Goal: Information Seeking & Learning: Learn about a topic

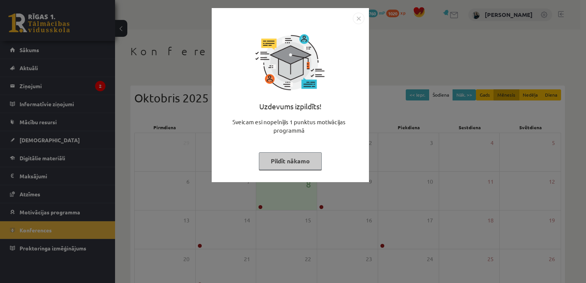
click at [286, 150] on div "Uzdevums izpildīts! Sveicam esi nopelnījis 1 punktus motivācijas programmā Pild…" at bounding box center [290, 100] width 148 height 153
click at [290, 165] on button "Pildīt nākamo" at bounding box center [290, 161] width 63 height 18
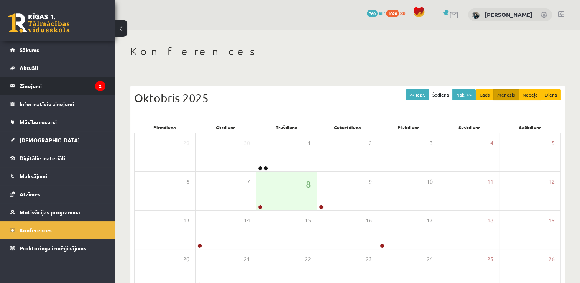
click at [78, 86] on legend "Ziņojumi 2" at bounding box center [63, 86] width 86 height 18
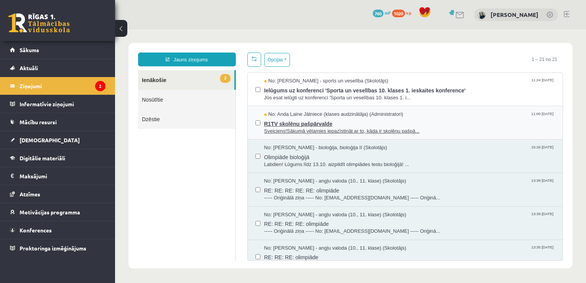
click at [312, 116] on span "No: Anda Laine Jātniece (klases audzinātāja) (Administratori)" at bounding box center [333, 114] width 139 height 7
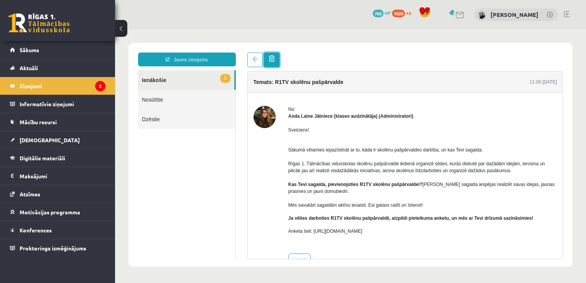
click at [274, 61] on link at bounding box center [272, 60] width 16 height 15
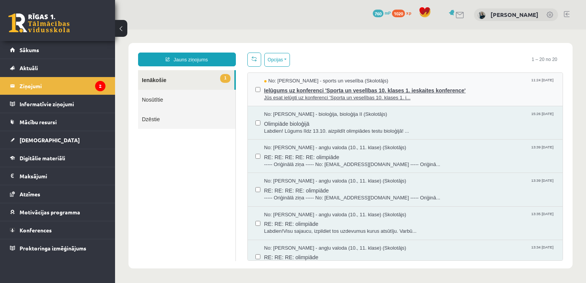
click at [264, 87] on span "Ielūgums uz konferenci 'Sporta un veselības 10. klases 1. ieskaites konference'" at bounding box center [409, 90] width 291 height 10
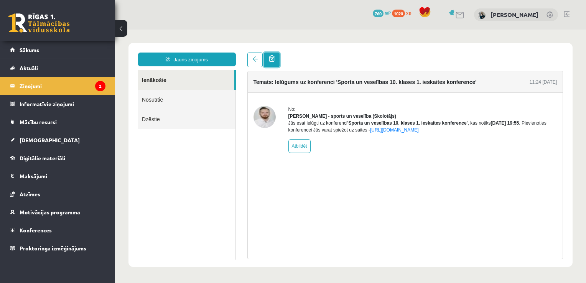
click at [271, 61] on span at bounding box center [272, 58] width 6 height 7
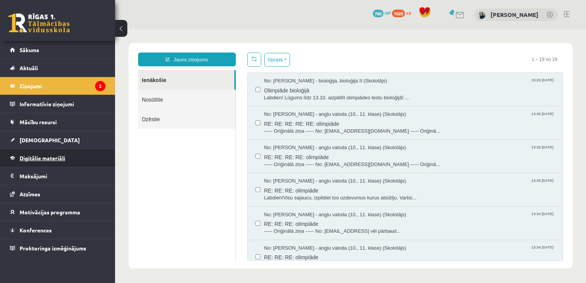
click at [46, 159] on span "Digitālie materiāli" at bounding box center [43, 157] width 46 height 7
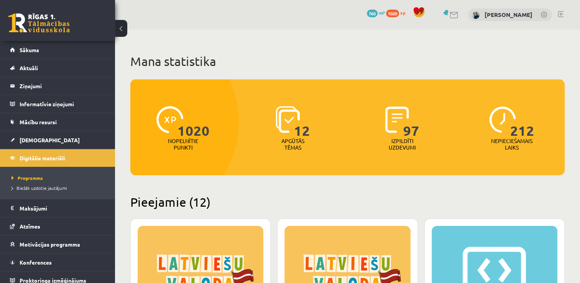
click at [450, 14] on link at bounding box center [447, 13] width 8 height 6
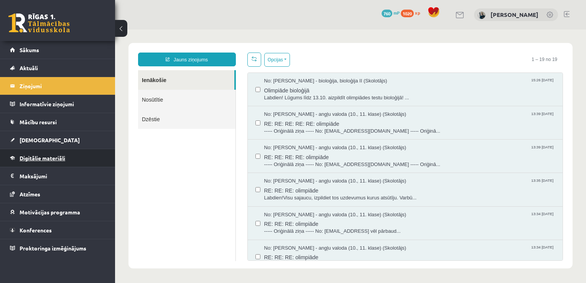
click at [50, 163] on link "Digitālie materiāli" at bounding box center [57, 158] width 95 height 18
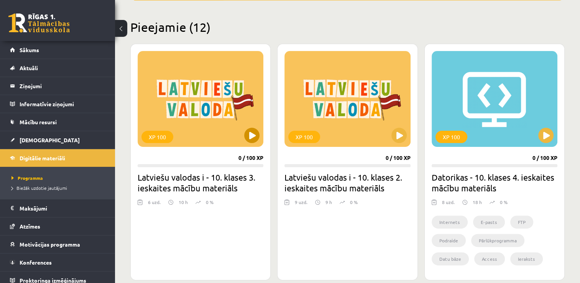
scroll to position [192, 0]
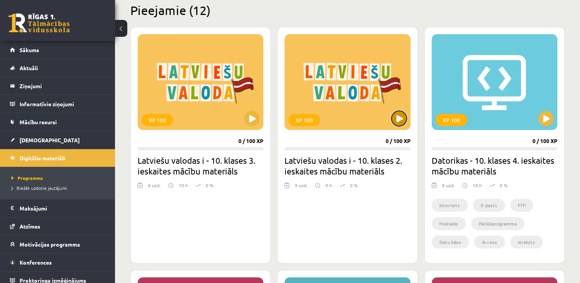
click at [399, 115] on button at bounding box center [398, 118] width 15 height 15
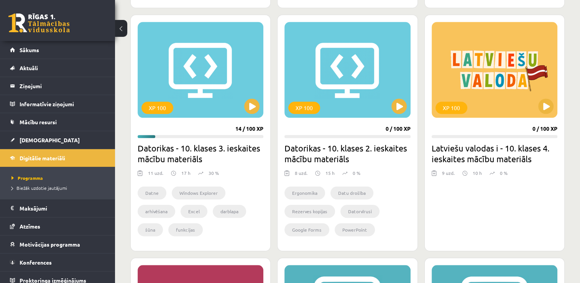
scroll to position [805, 0]
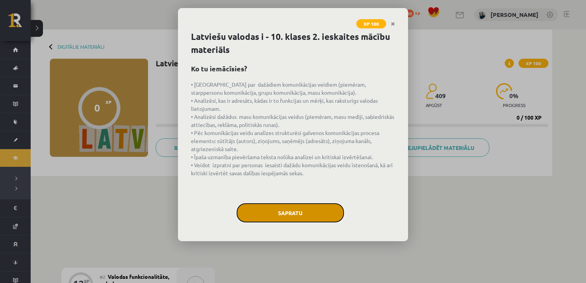
click at [326, 210] on button "Sapratu" at bounding box center [289, 212] width 107 height 19
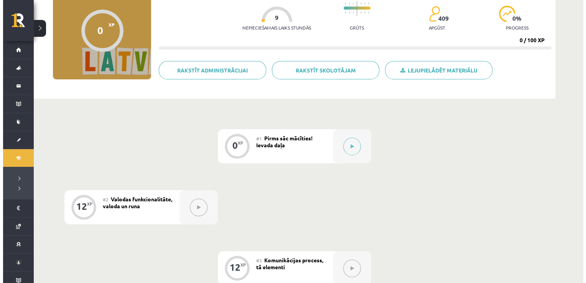
scroll to position [77, 0]
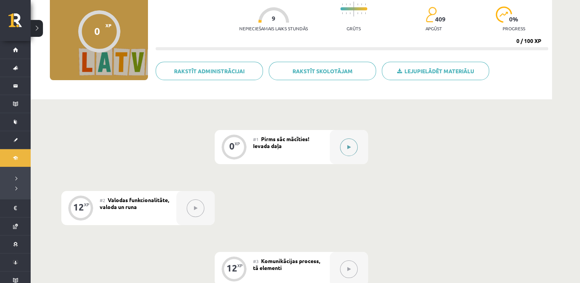
click at [341, 148] on button at bounding box center [349, 147] width 18 height 18
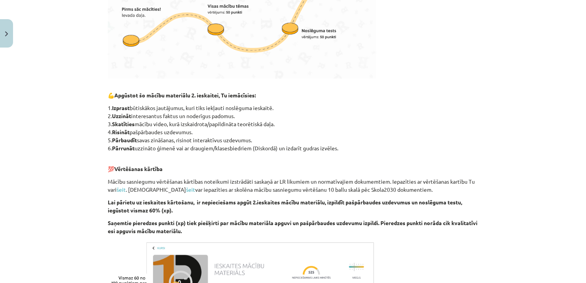
scroll to position [345, 0]
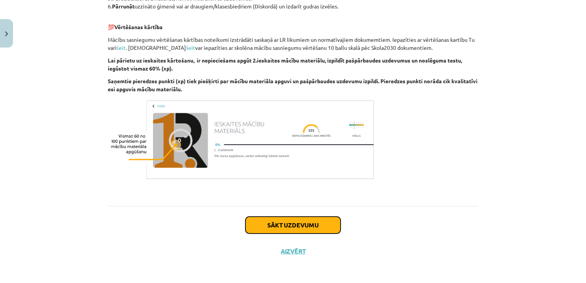
click at [308, 218] on button "Sākt uzdevumu" at bounding box center [292, 225] width 95 height 17
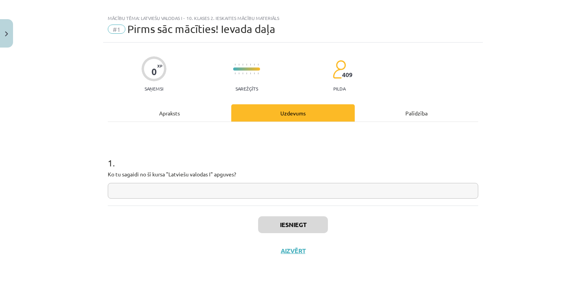
scroll to position [8, 0]
click at [251, 189] on input "text" at bounding box center [293, 192] width 370 height 16
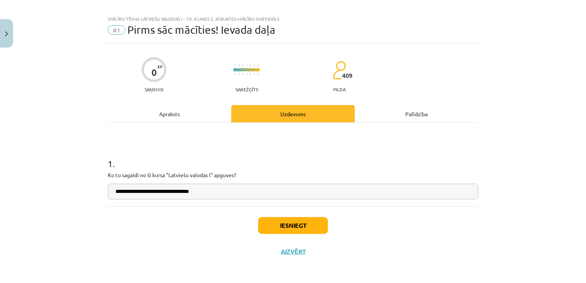
type input "**********"
click at [311, 227] on button "Iesniegt" at bounding box center [293, 225] width 70 height 17
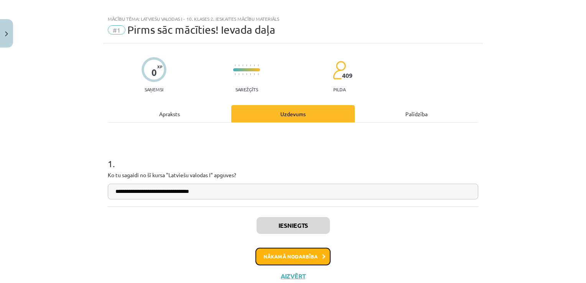
click at [312, 253] on button "Nākamā nodarbība" at bounding box center [292, 257] width 75 height 18
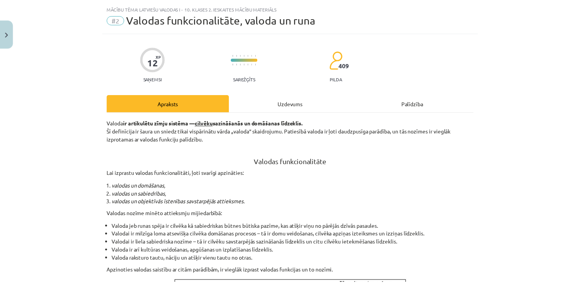
scroll to position [0, 0]
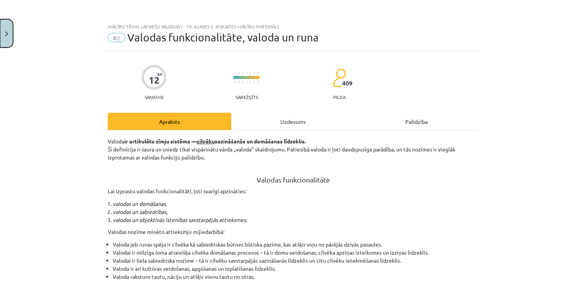
click at [8, 38] on button "Close" at bounding box center [6, 33] width 13 height 28
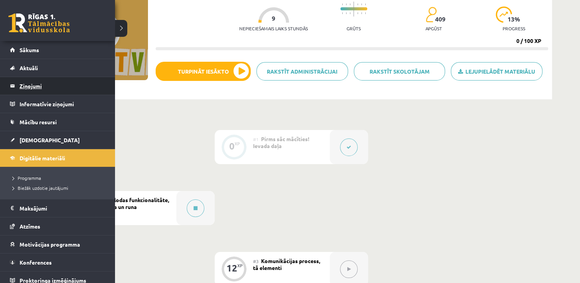
click at [17, 85] on link "Ziņojumi 0" at bounding box center [57, 86] width 95 height 18
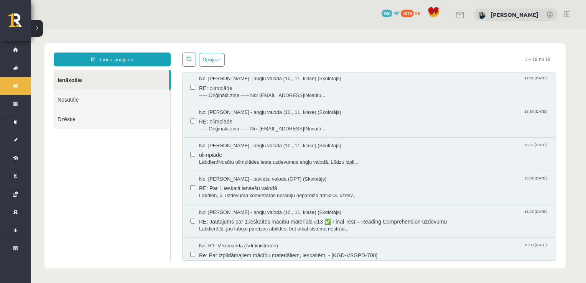
scroll to position [383, 0]
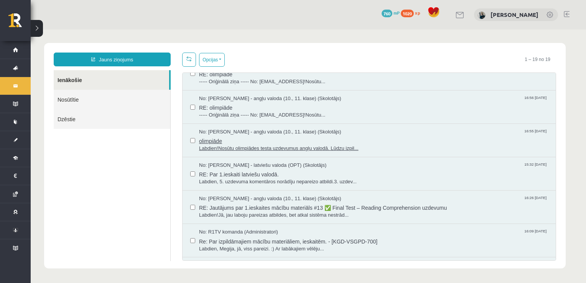
click at [260, 141] on span "olimpiāde" at bounding box center [373, 140] width 349 height 10
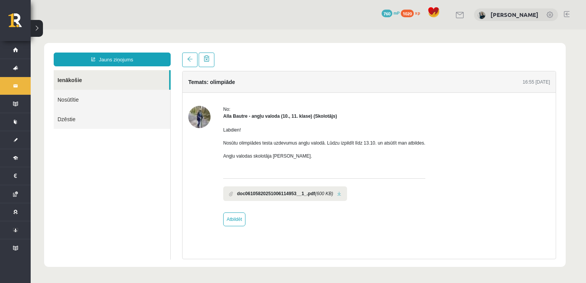
scroll to position [0, 0]
click at [290, 190] on b "doc06105820251006114953__1_.pdf" at bounding box center [276, 193] width 78 height 7
click at [338, 194] on link at bounding box center [339, 193] width 4 height 5
click at [77, 83] on link "Ienākošie" at bounding box center [111, 80] width 115 height 20
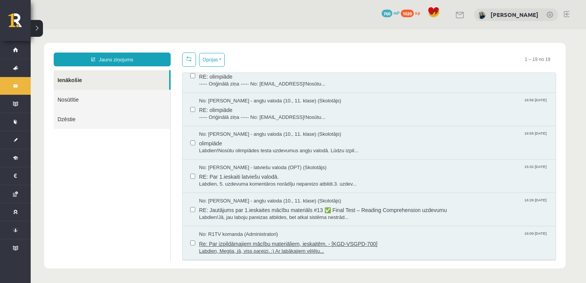
scroll to position [368, 0]
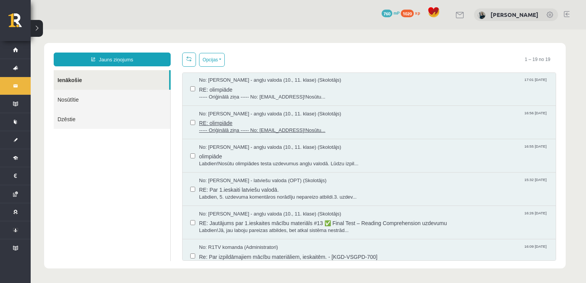
click at [243, 125] on span "RE: olimpiāde" at bounding box center [373, 122] width 349 height 10
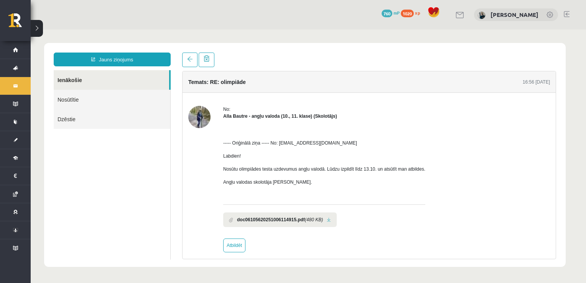
scroll to position [0, 0]
click at [296, 216] on b "doc06105620251006114915.pdf" at bounding box center [271, 219] width 68 height 7
click at [330, 218] on link at bounding box center [329, 219] width 4 height 5
click at [131, 80] on link "Ienākošie" at bounding box center [111, 80] width 115 height 20
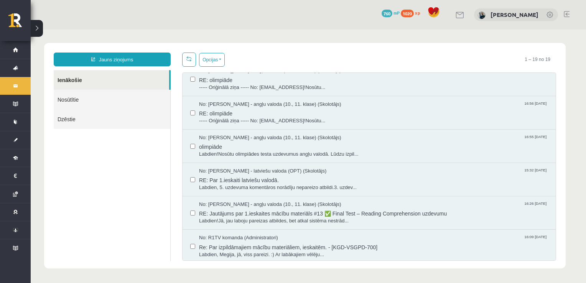
scroll to position [368, 0]
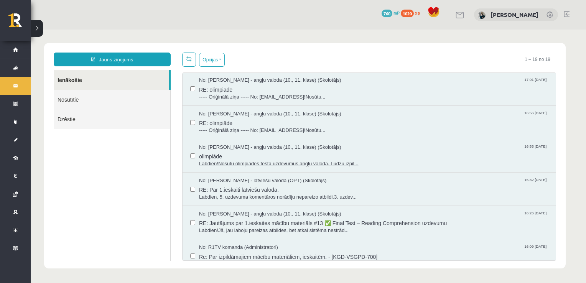
click at [284, 160] on span "Labdien!Nosūtu olimpiādes testa uzdevumus angļu valodā. Lūdzu izpil..." at bounding box center [373, 163] width 349 height 7
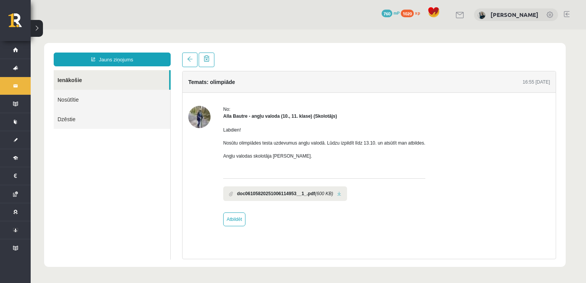
scroll to position [0, 0]
click at [337, 195] on link at bounding box center [339, 193] width 4 height 5
click at [193, 65] on link at bounding box center [189, 60] width 15 height 15
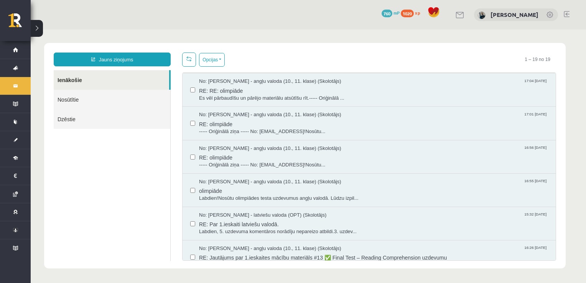
scroll to position [345, 0]
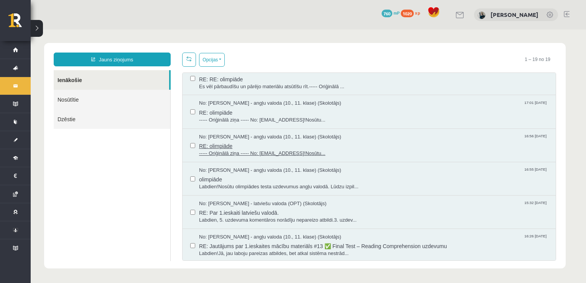
click at [233, 140] on span "RE: olimpiāde" at bounding box center [373, 145] width 349 height 10
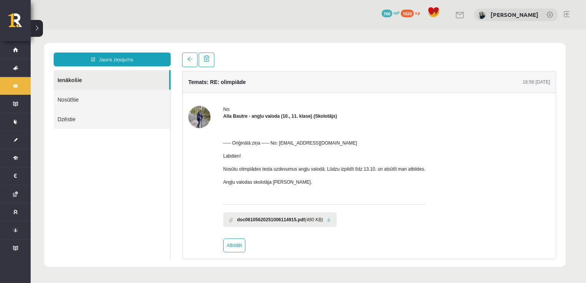
scroll to position [0, 0]
click at [285, 220] on b "doc06105620251006114915.pdf" at bounding box center [271, 219] width 68 height 7
click at [333, 223] on li "doc06105620251006114915.pdf (480 KB)" at bounding box center [279, 219] width 113 height 15
click at [330, 218] on link at bounding box center [329, 219] width 4 height 5
click at [154, 82] on link "Ienākošie" at bounding box center [111, 80] width 115 height 20
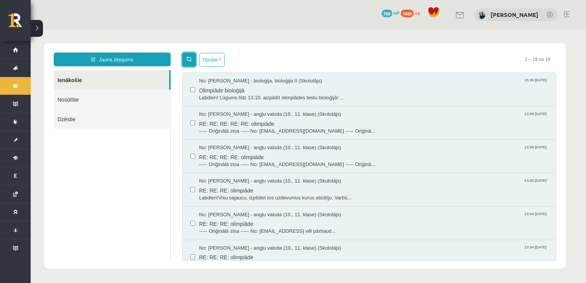
click at [189, 56] on span at bounding box center [188, 58] width 5 height 5
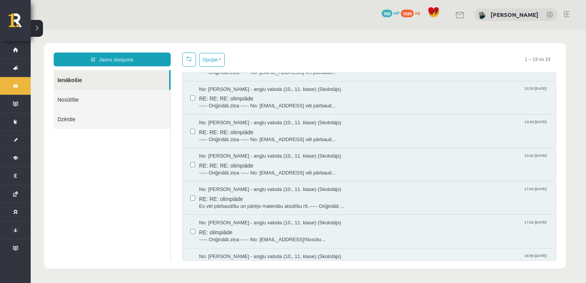
scroll to position [230, 0]
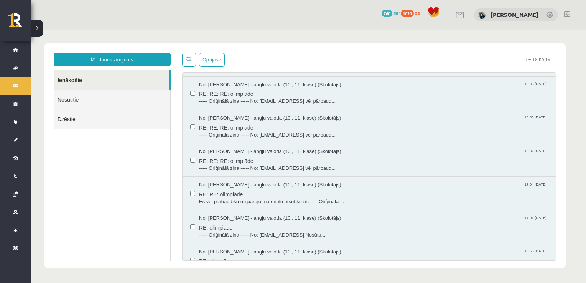
click at [250, 191] on span "RE: RE: olimpiāde" at bounding box center [373, 194] width 349 height 10
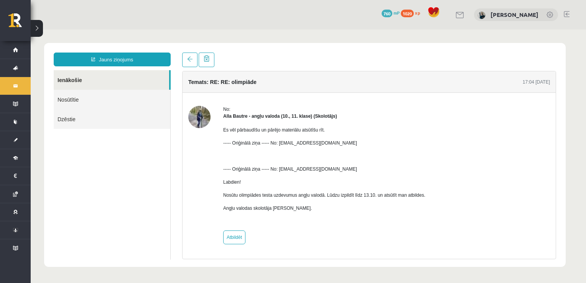
scroll to position [0, 0]
click at [126, 78] on link "Ienākošie" at bounding box center [111, 80] width 115 height 20
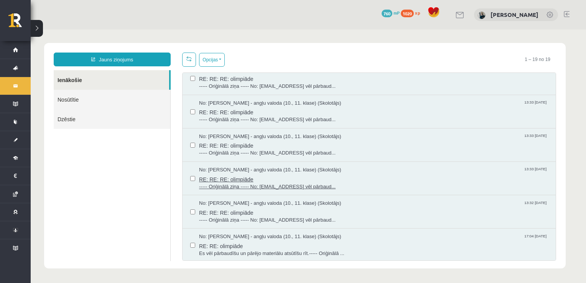
scroll to position [192, 0]
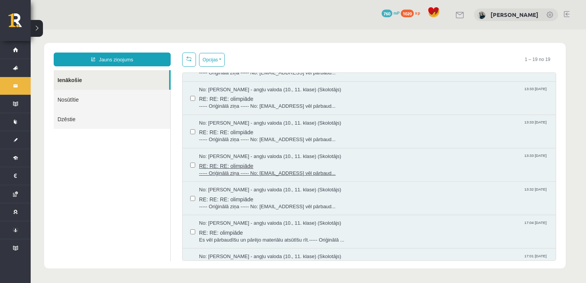
click at [227, 170] on span "----- Oriģinālā ziņa ----- No: alla.bautre@gmail.comEs vēl pārbaud..." at bounding box center [373, 173] width 349 height 7
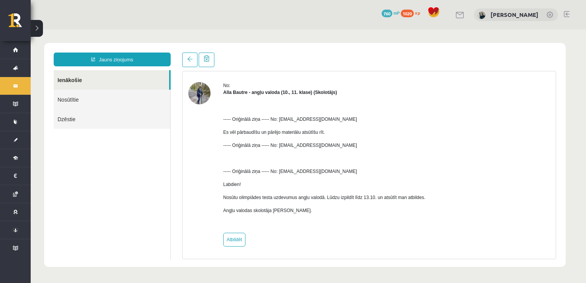
scroll to position [0, 0]
click at [186, 61] on link at bounding box center [189, 60] width 15 height 15
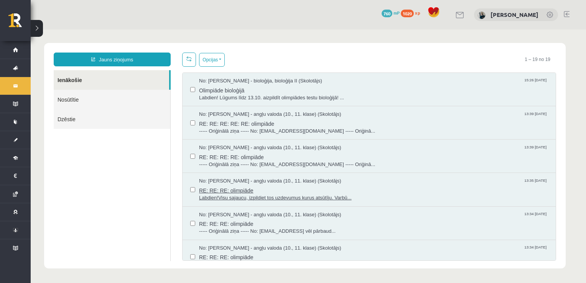
click at [232, 179] on span "No: Alla Bautre - angļu valoda (10., 11. klase) (Skolotājs)" at bounding box center [270, 180] width 142 height 7
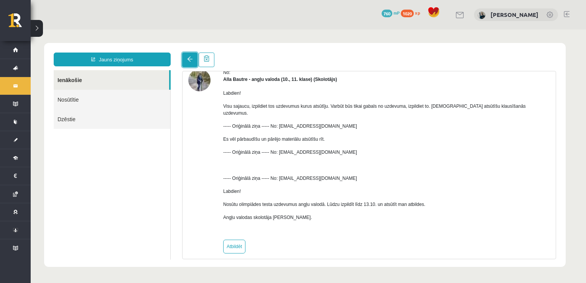
click at [190, 56] on link at bounding box center [189, 60] width 15 height 15
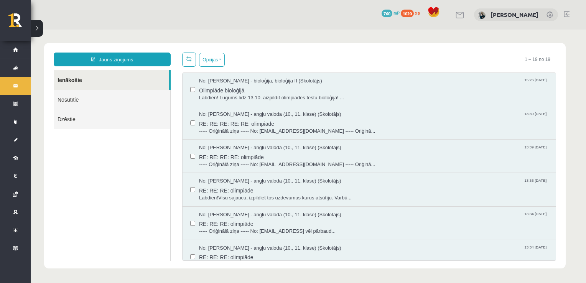
click at [248, 192] on span "RE: RE: RE: olimpiāde" at bounding box center [373, 190] width 349 height 10
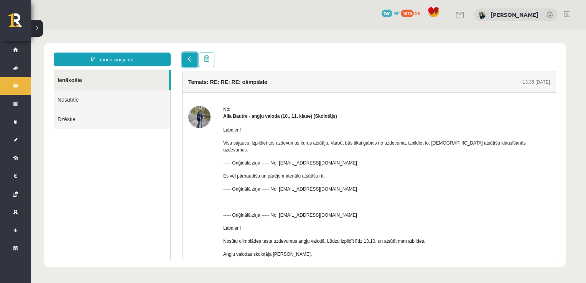
click at [187, 57] on span at bounding box center [189, 58] width 5 height 5
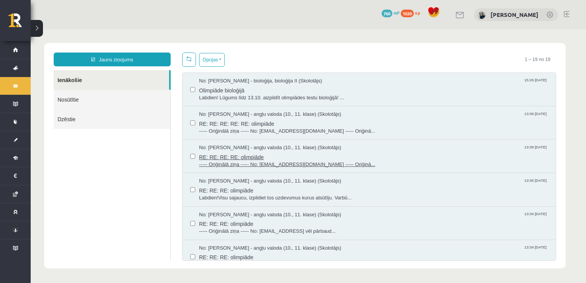
click at [245, 152] on span "RE: RE: RE: RE: olimpiāde" at bounding box center [373, 156] width 349 height 10
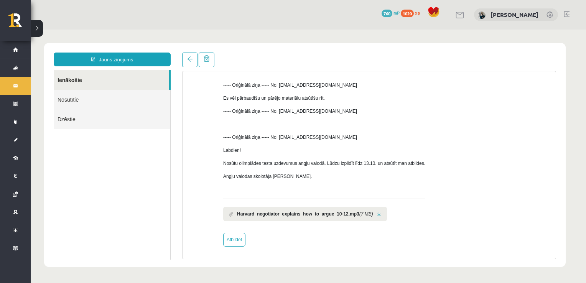
click at [377, 214] on link at bounding box center [379, 214] width 4 height 5
click at [190, 62] on span at bounding box center [189, 58] width 5 height 5
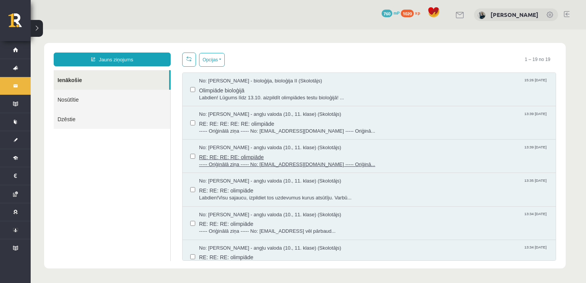
click at [260, 159] on span "RE: RE: RE: RE: olimpiāde" at bounding box center [373, 156] width 349 height 10
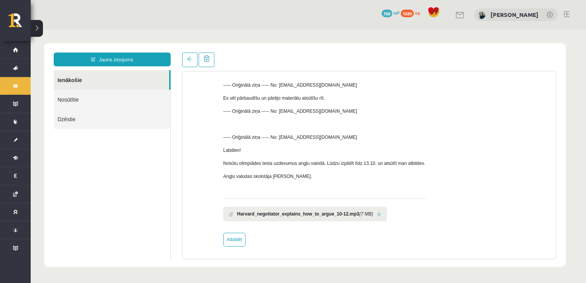
click at [309, 218] on li "Harvard_negotiator_explains_how_to_argue_10-12.mp3 (7 MB)" at bounding box center [305, 214] width 164 height 15
click at [377, 215] on link at bounding box center [379, 214] width 4 height 5
click at [192, 57] on span at bounding box center [189, 58] width 5 height 5
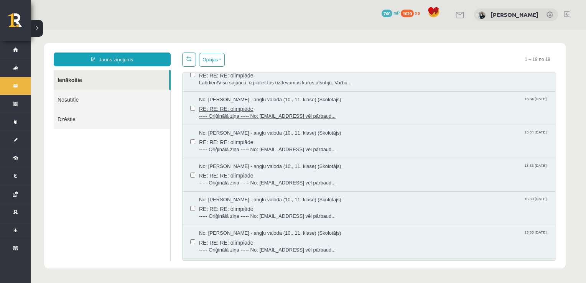
click at [247, 110] on span "RE: RE: RE: olimpiāde" at bounding box center [373, 108] width 349 height 10
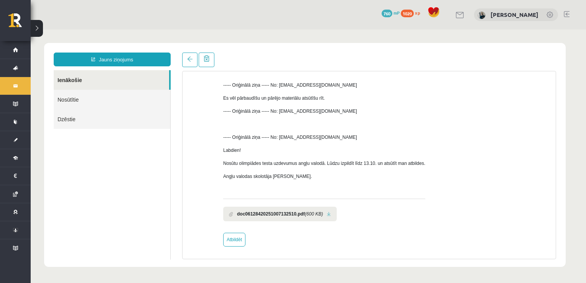
click at [329, 213] on link at bounding box center [329, 214] width 4 height 5
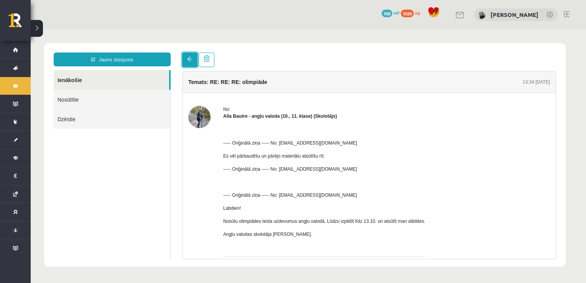
click at [186, 61] on link at bounding box center [189, 60] width 15 height 15
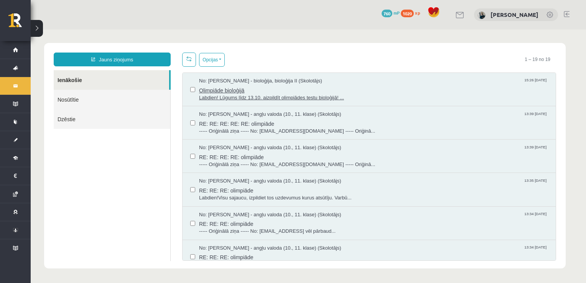
click at [256, 92] on span "Olimpiāde bioloģijā" at bounding box center [373, 90] width 349 height 10
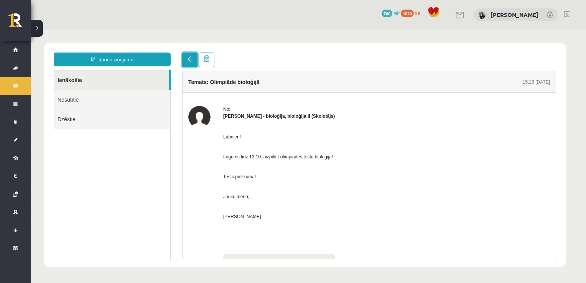
click at [192, 61] on span at bounding box center [189, 58] width 5 height 5
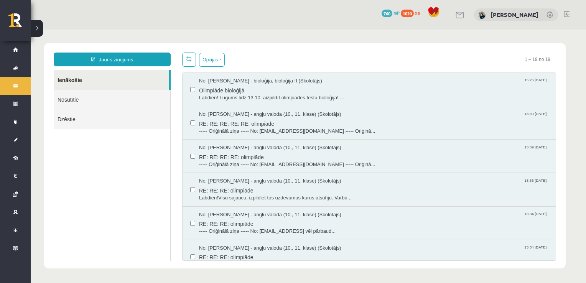
click at [247, 186] on span "RE: RE: RE: olimpiāde" at bounding box center [373, 190] width 349 height 10
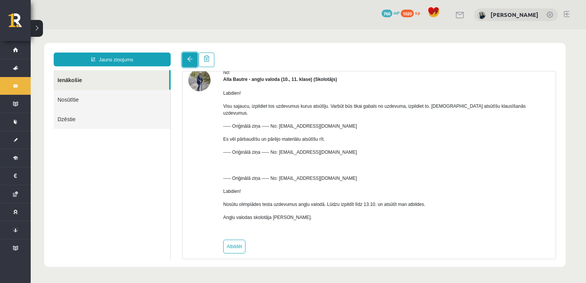
click at [188, 58] on span at bounding box center [189, 58] width 5 height 5
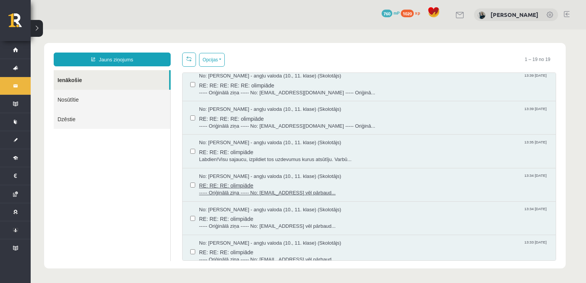
click at [274, 181] on span "RE: RE: RE: olimpiāde" at bounding box center [373, 185] width 349 height 10
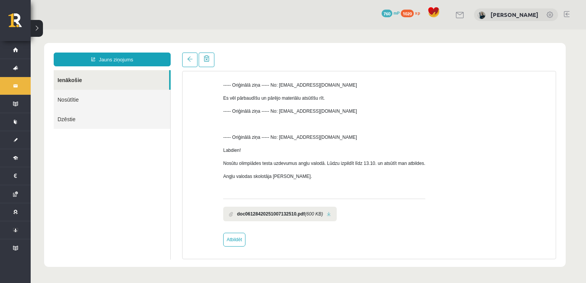
click at [310, 212] on icon "(600 KB)" at bounding box center [314, 213] width 18 height 7
click at [325, 215] on li "doc06128420251007132510.pdf (600 KB)" at bounding box center [279, 214] width 113 height 15
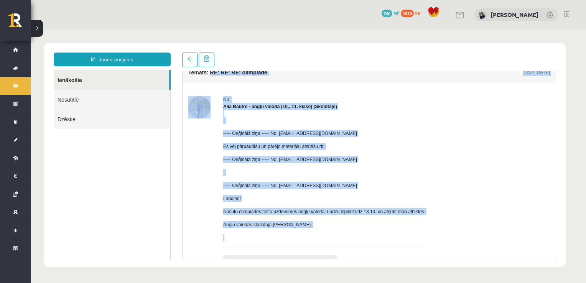
drag, startPoint x: 331, startPoint y: 214, endPoint x: 209, endPoint y: 68, distance: 190.4
click at [209, 68] on div "Temats: RE: RE: RE: olimpiāde 13:34 07/10/2025 No: Alla Bautre - angļu valoda (…" at bounding box center [368, 156] width 385 height 207
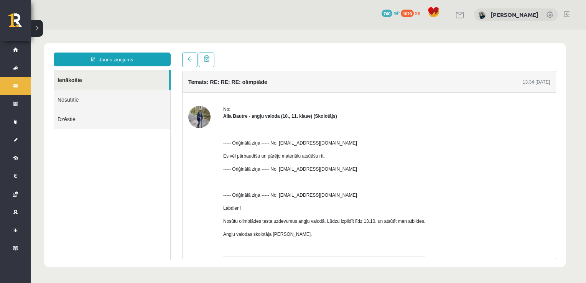
drag, startPoint x: 209, startPoint y: 68, endPoint x: 191, endPoint y: 68, distance: 17.2
click at [191, 68] on div "Temats: RE: RE: RE: olimpiāde 13:34 07/10/2025 No: Alla Bautre - angļu valoda (…" at bounding box center [368, 156] width 385 height 207
click at [192, 65] on link at bounding box center [189, 60] width 15 height 15
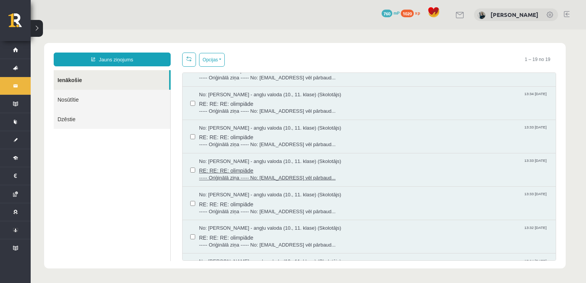
click at [249, 166] on span "RE: RE: RE: olimpiāde" at bounding box center [373, 170] width 349 height 10
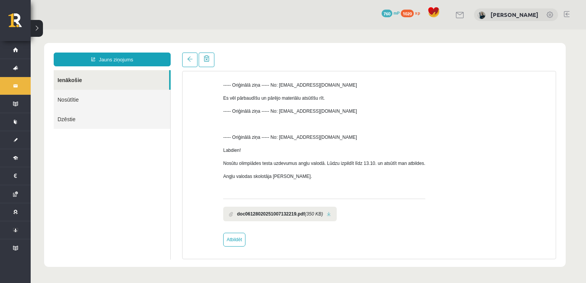
click at [329, 214] on link at bounding box center [329, 214] width 4 height 5
click at [194, 54] on link at bounding box center [189, 60] width 15 height 15
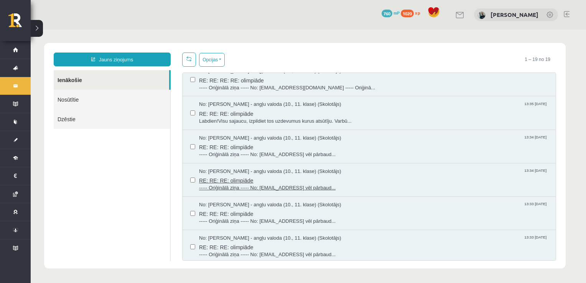
click at [288, 183] on span "RE: RE: RE: olimpiāde" at bounding box center [373, 180] width 349 height 10
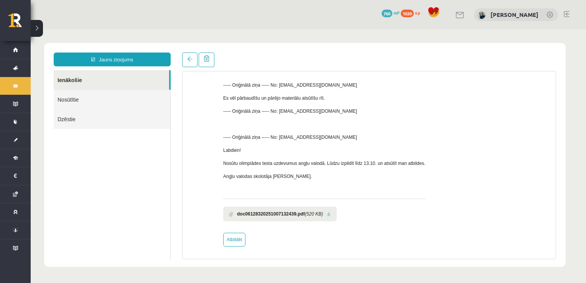
click at [325, 212] on li "doc06128320251007132439.pdf (520 KB)" at bounding box center [279, 214] width 113 height 15
click at [328, 212] on link at bounding box center [329, 214] width 4 height 5
click at [327, 213] on link at bounding box center [329, 214] width 4 height 5
click at [186, 63] on link at bounding box center [189, 60] width 15 height 15
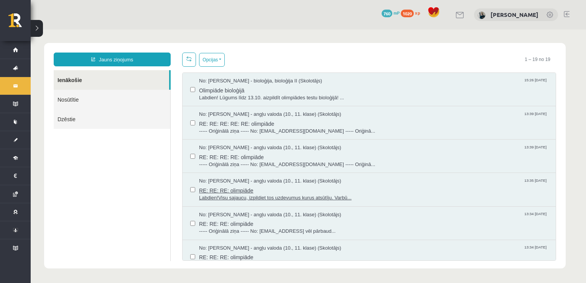
click at [255, 179] on span "No: Alla Bautre - angļu valoda (10., 11. klase) (Skolotājs)" at bounding box center [270, 180] width 142 height 7
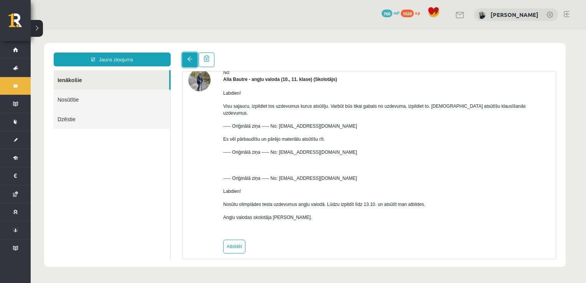
click at [186, 57] on link at bounding box center [189, 60] width 15 height 15
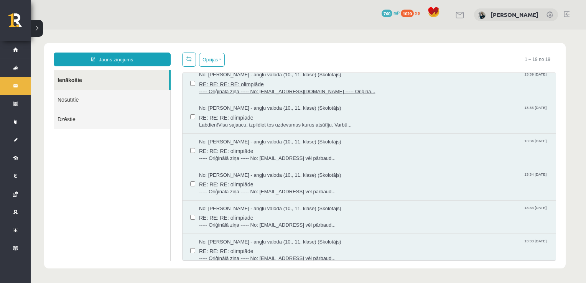
scroll to position [115, 0]
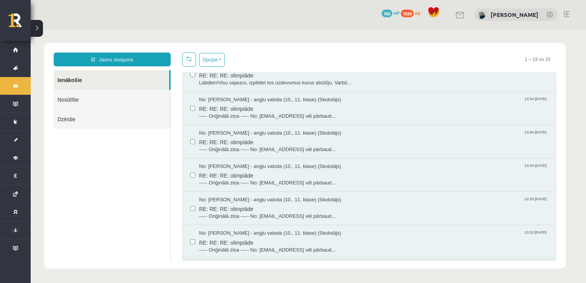
click at [224, 156] on div "No: Alla Bautre - angļu valoda (10., 11. klase) (Skolotājs) 13:34 07/10/2025 RE…" at bounding box center [368, 141] width 373 height 33
click at [225, 143] on span "RE: RE: RE: olimpiāde" at bounding box center [373, 141] width 349 height 10
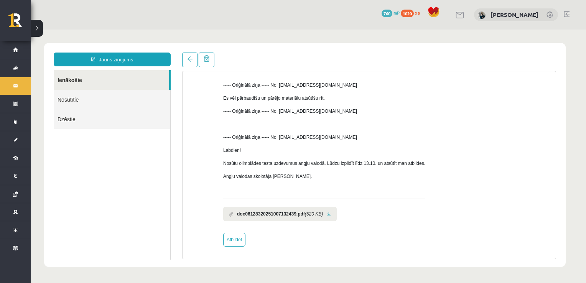
scroll to position [0, 0]
click at [327, 212] on link at bounding box center [329, 214] width 4 height 5
click at [187, 62] on link at bounding box center [189, 60] width 15 height 15
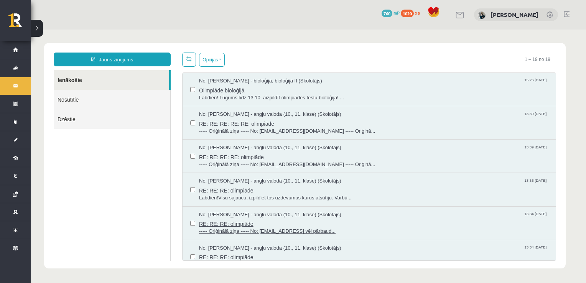
click at [255, 214] on span "No: Alla Bautre - angļu valoda (10., 11. klase) (Skolotājs)" at bounding box center [270, 214] width 142 height 7
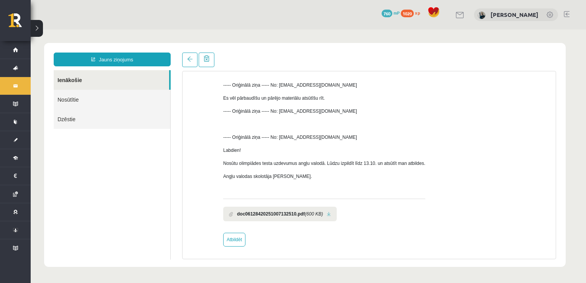
click at [328, 214] on link at bounding box center [329, 214] width 4 height 5
click at [193, 56] on link at bounding box center [189, 60] width 15 height 15
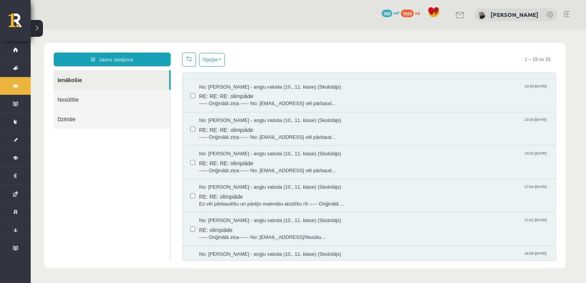
scroll to position [230, 0]
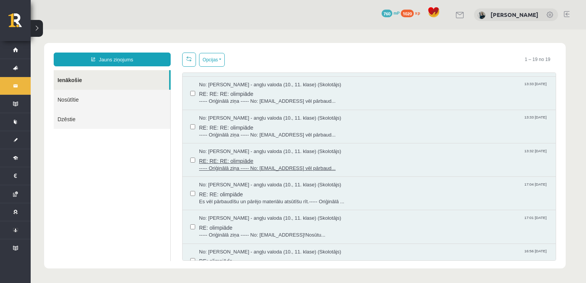
click at [237, 149] on span "No: Alla Bautre - angļu valoda (10., 11. klase) (Skolotājs)" at bounding box center [270, 151] width 142 height 7
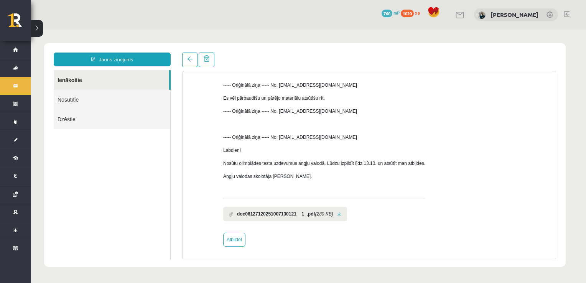
scroll to position [0, 0]
click at [337, 215] on link at bounding box center [339, 214] width 4 height 5
click at [189, 57] on span at bounding box center [189, 58] width 5 height 5
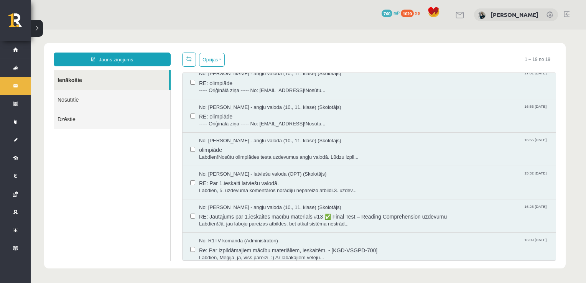
scroll to position [291, 0]
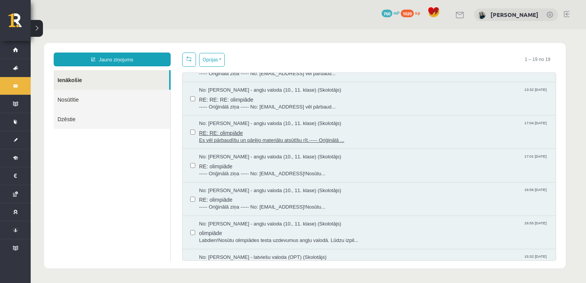
click at [233, 124] on span "No: Alla Bautre - angļu valoda (10., 11. klase) (Skolotājs)" at bounding box center [270, 123] width 142 height 7
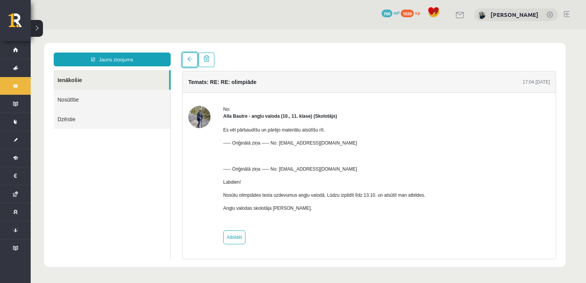
scroll to position [0, 0]
click at [190, 56] on link at bounding box center [189, 60] width 15 height 15
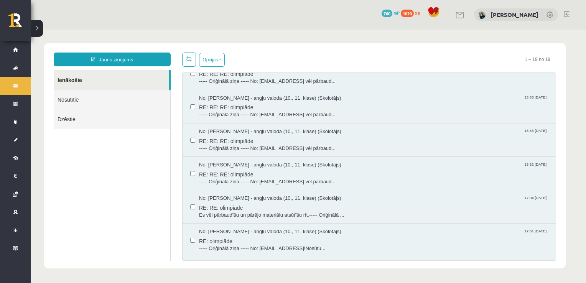
scroll to position [230, 0]
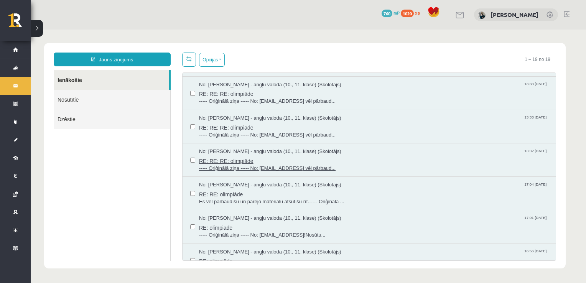
click at [253, 155] on span "RE: RE: RE: olimpiāde" at bounding box center [373, 160] width 349 height 10
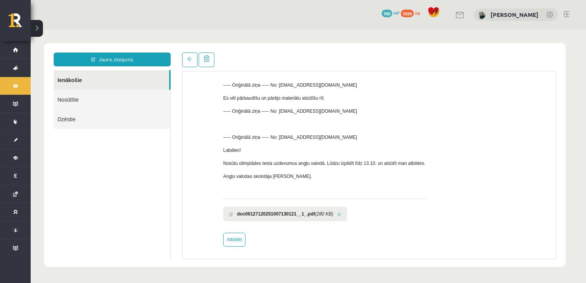
scroll to position [0, 0]
click at [337, 213] on link at bounding box center [339, 214] width 4 height 5
click at [192, 64] on link at bounding box center [189, 60] width 15 height 15
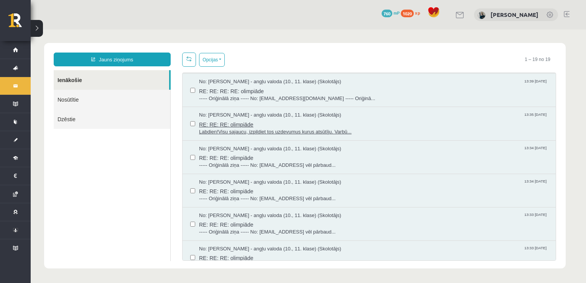
scroll to position [115, 0]
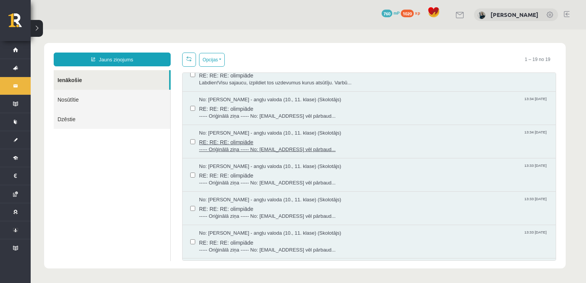
click at [254, 146] on span "----- Oriģinālā ziņa ----- No: alla.bautre@gmail.comEs vēl pārbaud..." at bounding box center [373, 149] width 349 height 7
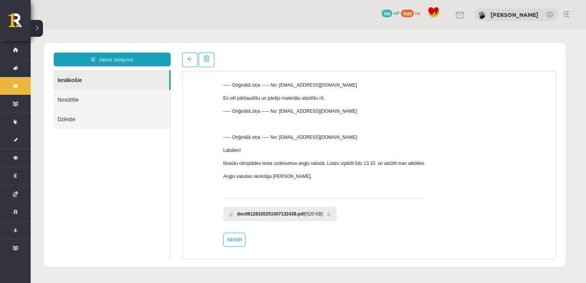
scroll to position [0, 0]
click at [330, 213] on link at bounding box center [329, 214] width 4 height 5
click at [187, 62] on span at bounding box center [189, 58] width 5 height 5
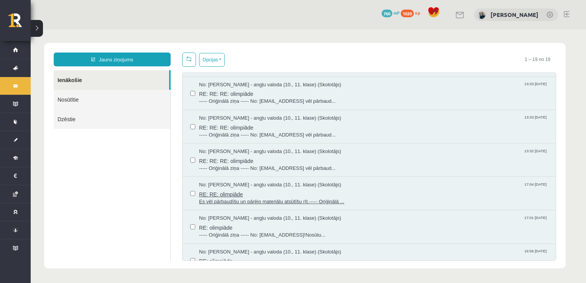
click at [271, 195] on span "RE: RE: olimpiāde" at bounding box center [373, 194] width 349 height 10
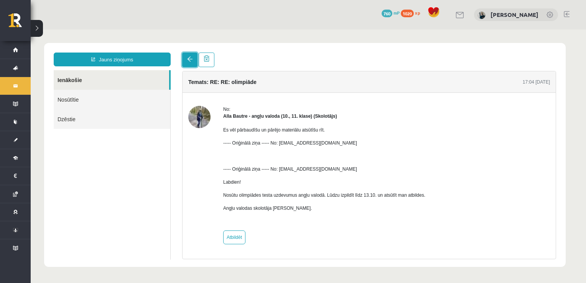
click at [190, 59] on span at bounding box center [189, 58] width 5 height 5
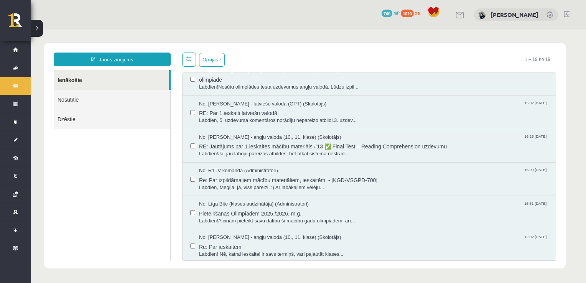
scroll to position [406, 0]
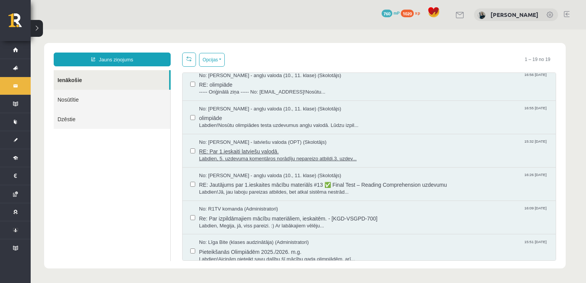
click at [202, 149] on span "RE: Par 1.ieskaiti latviešu valodā." at bounding box center [373, 151] width 349 height 10
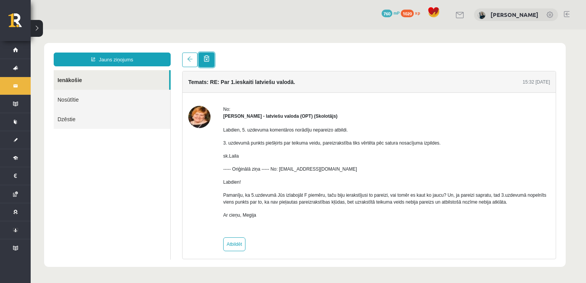
click at [206, 57] on span at bounding box center [207, 58] width 6 height 7
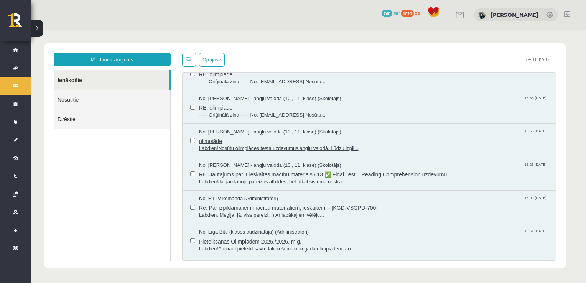
click at [228, 140] on span "olimpiāde" at bounding box center [373, 140] width 349 height 10
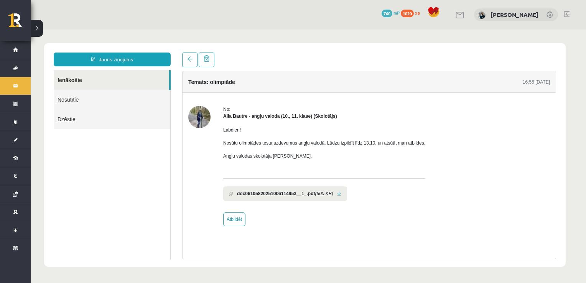
click at [337, 194] on link at bounding box center [339, 193] width 4 height 5
click at [190, 64] on link at bounding box center [189, 60] width 15 height 15
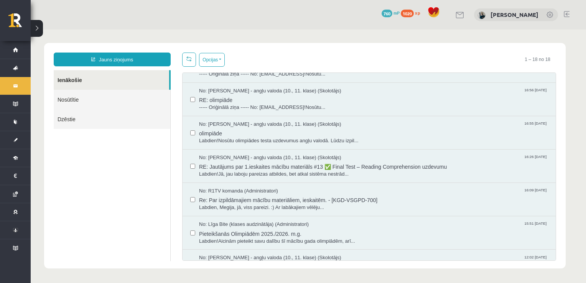
scroll to position [373, 0]
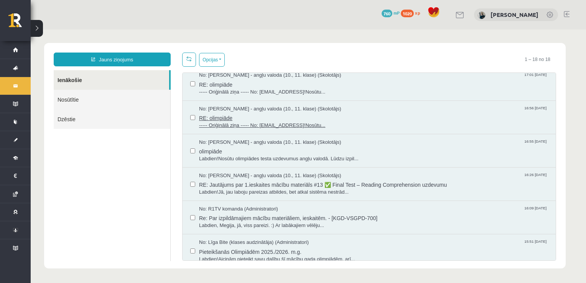
click at [238, 124] on span "----- Oriģinālā ziņa ----- No: alla.bautre@gmail.comLabdien!Nosūtu..." at bounding box center [373, 125] width 349 height 7
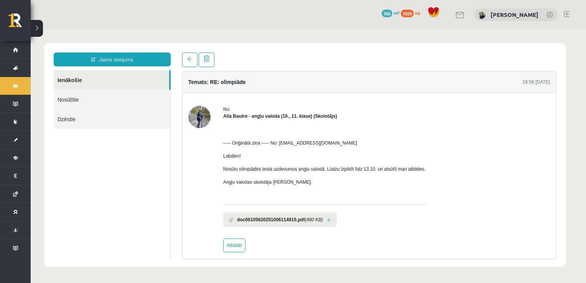
scroll to position [0, 0]
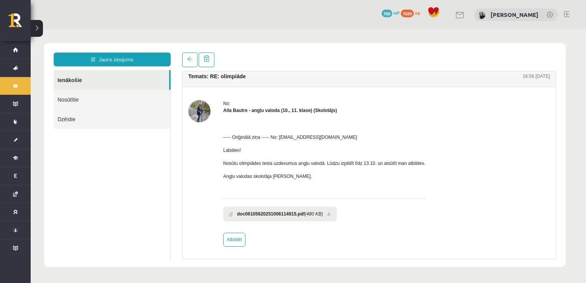
click at [327, 214] on link at bounding box center [329, 214] width 4 height 5
click at [206, 63] on link at bounding box center [207, 60] width 16 height 15
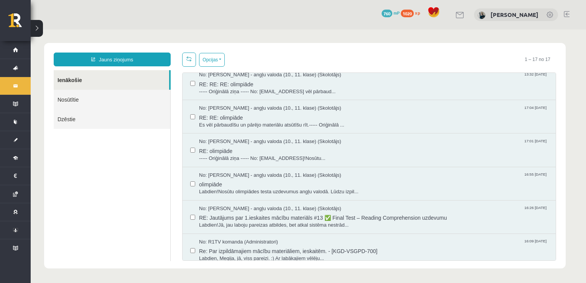
click at [246, 160] on div "No: Alla Bautre - angļu valoda (10., 11. klase) (Skolotājs) 17:01 06/10/2025 RE…" at bounding box center [368, 149] width 373 height 33
click at [244, 153] on span "RE: olimpiāde" at bounding box center [373, 150] width 349 height 10
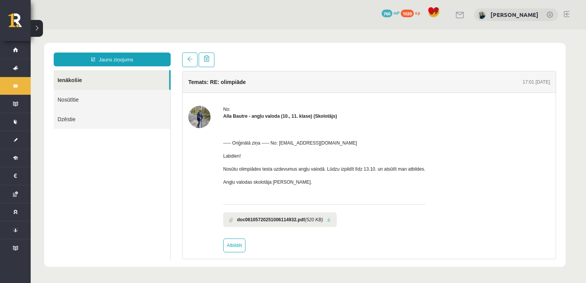
click at [328, 220] on link at bounding box center [329, 219] width 4 height 5
click at [207, 61] on span at bounding box center [207, 58] width 6 height 7
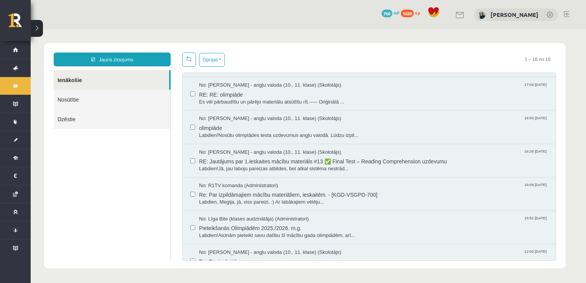
scroll to position [307, 0]
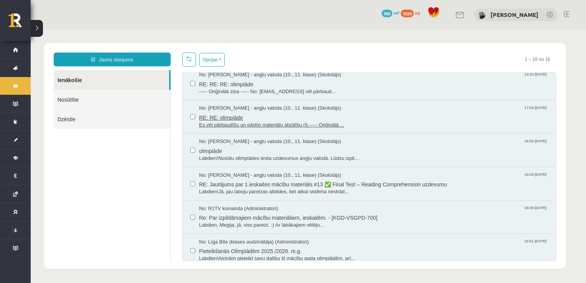
click at [209, 122] on span "Es vēl pārbaudīšu un pārējo materiālu atsūtīšu rīt.----- Oriģinālā ..." at bounding box center [373, 125] width 349 height 7
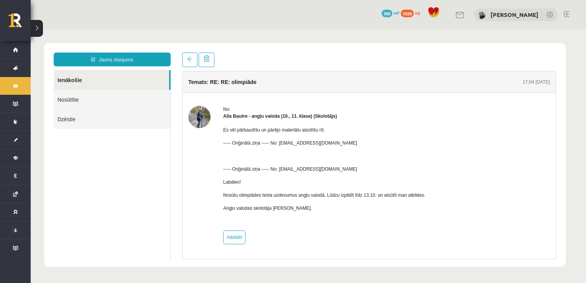
scroll to position [0, 0]
click at [208, 62] on link at bounding box center [207, 60] width 16 height 15
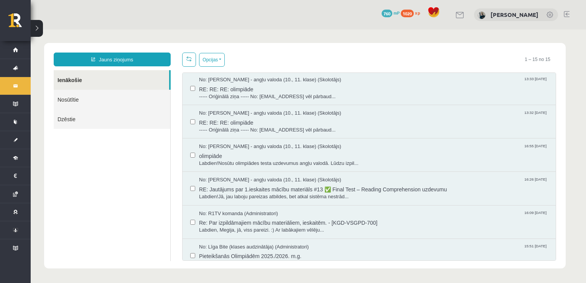
scroll to position [307, 0]
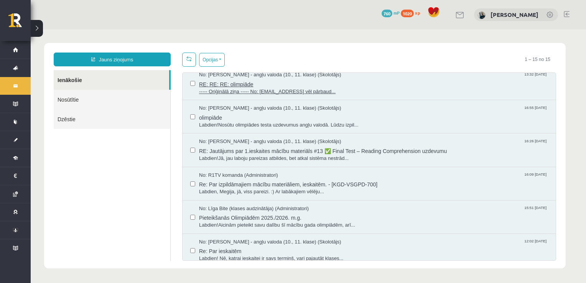
click at [210, 83] on span "RE: RE: RE: olimpiāde" at bounding box center [373, 84] width 349 height 10
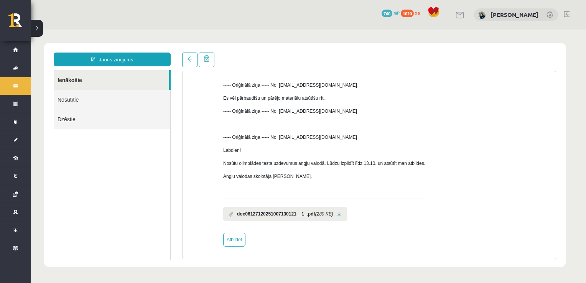
scroll to position [0, 0]
click at [337, 215] on link at bounding box center [339, 214] width 4 height 5
click at [201, 64] on link at bounding box center [207, 60] width 16 height 15
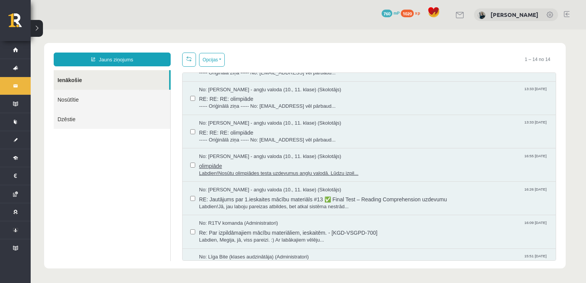
scroll to position [230, 0]
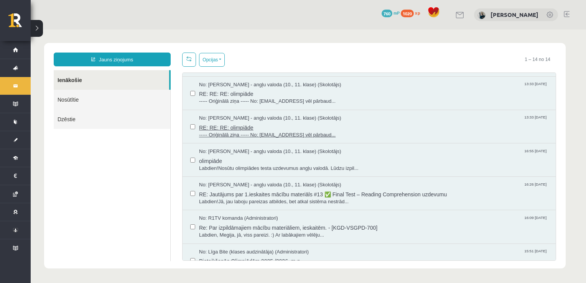
click at [248, 131] on span "----- Oriģinālā ziņa ----- No: alla.bautre@gmail.comEs vēl pārbaud..." at bounding box center [373, 134] width 349 height 7
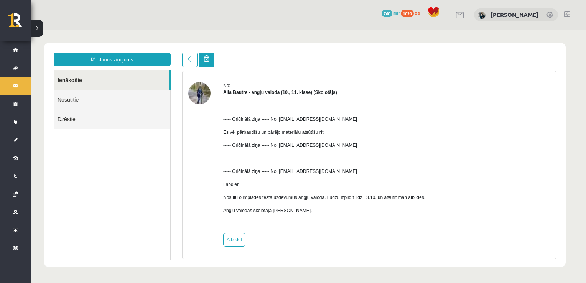
scroll to position [0, 0]
click at [204, 66] on link at bounding box center [207, 60] width 16 height 15
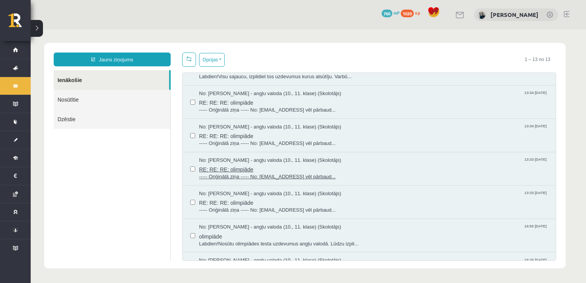
scroll to position [153, 0]
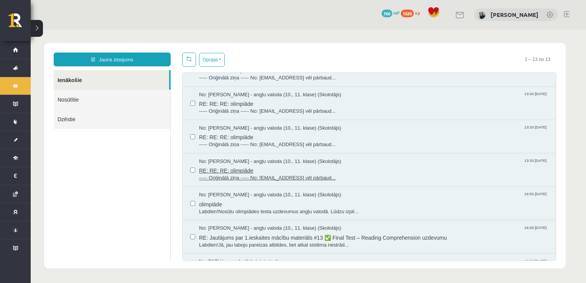
click at [220, 167] on span "RE: RE: RE: olimpiāde" at bounding box center [373, 170] width 349 height 10
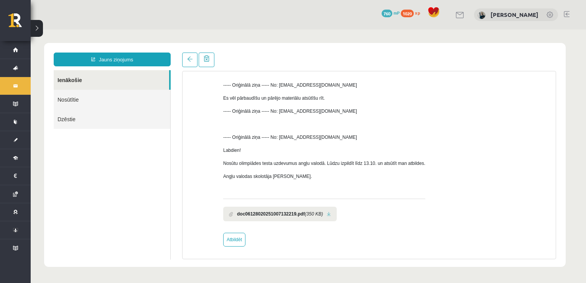
scroll to position [0, 0]
click at [333, 214] on li "doc06128020251007132219.pdf (350 KB)" at bounding box center [279, 214] width 113 height 15
click at [329, 212] on link at bounding box center [329, 214] width 4 height 5
click at [204, 61] on span at bounding box center [207, 58] width 6 height 7
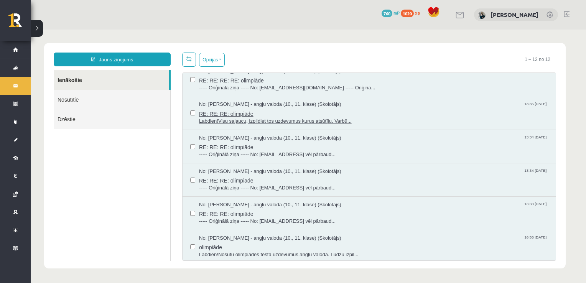
scroll to position [115, 0]
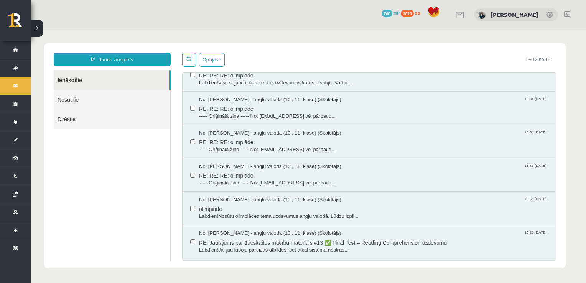
click at [276, 181] on span "----- Oriģinālā ziņa ----- No: alla.bautre@gmail.comEs vēl pārbaud..." at bounding box center [373, 182] width 349 height 7
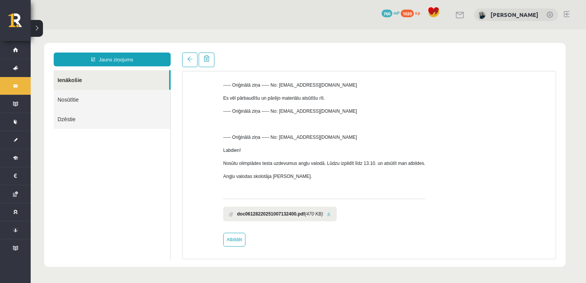
scroll to position [0, 0]
click at [329, 212] on link at bounding box center [329, 214] width 4 height 5
click at [204, 56] on span at bounding box center [207, 58] width 6 height 7
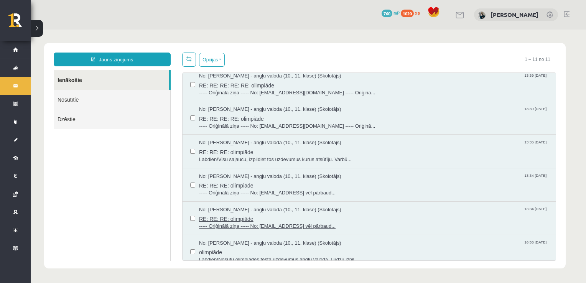
click at [250, 223] on span "----- Oriģinālā ziņa ----- No: alla.bautre@gmail.comEs vēl pārbaud..." at bounding box center [373, 226] width 349 height 7
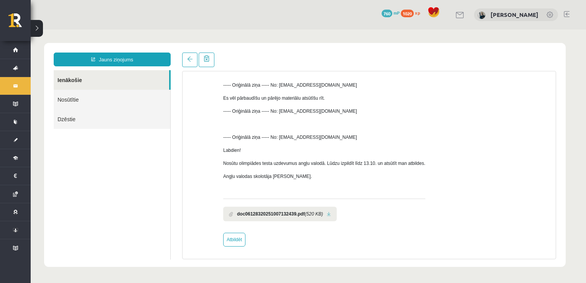
click at [325, 210] on li "doc06128320251007132439.pdf (520 KB)" at bounding box center [279, 214] width 113 height 15
click at [332, 214] on li "doc06128320251007132439.pdf (520 KB)" at bounding box center [279, 214] width 113 height 15
click at [328, 214] on link at bounding box center [329, 214] width 4 height 5
click at [206, 57] on span at bounding box center [207, 58] width 6 height 7
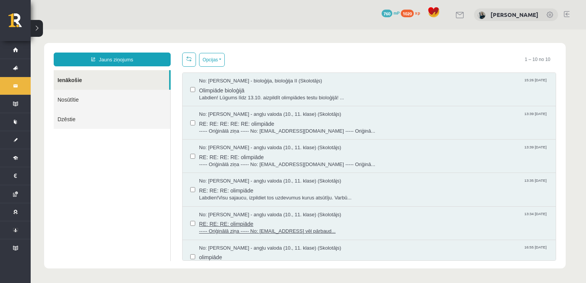
click at [289, 222] on span "RE: RE: RE: olimpiāde" at bounding box center [373, 223] width 349 height 10
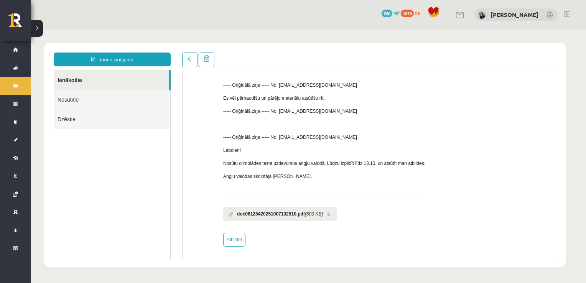
click at [328, 212] on link at bounding box center [329, 214] width 4 height 5
click at [204, 58] on span at bounding box center [207, 58] width 6 height 7
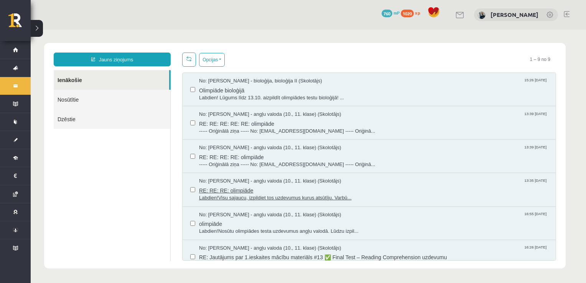
click at [262, 182] on span "No: Alla Bautre - angļu valoda (10., 11. klase) (Skolotājs)" at bounding box center [270, 180] width 142 height 7
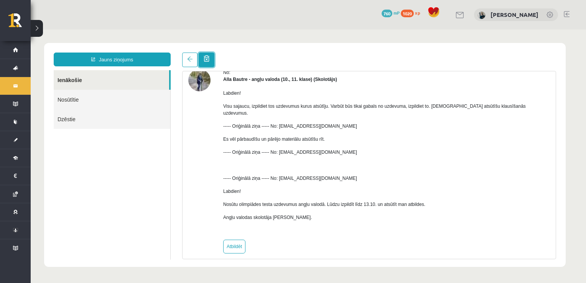
click at [210, 63] on link at bounding box center [207, 60] width 16 height 15
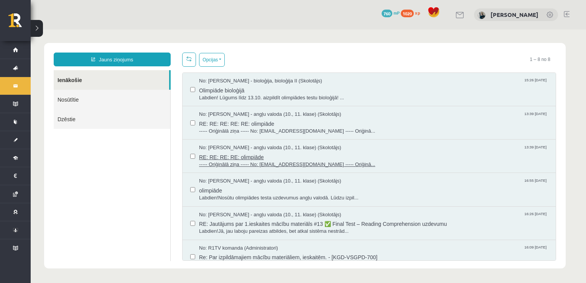
click at [241, 162] on span "----- Oriģinālā ziņa ----- No: alla.bautre@gmail.com ----- Oriģinā..." at bounding box center [373, 164] width 349 height 7
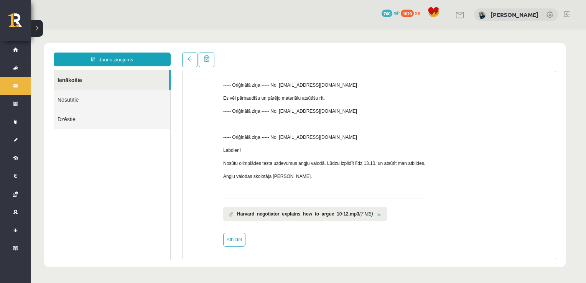
click at [372, 212] on li "Harvard_negotiator_explains_how_to_argue_10-12.mp3 (7 MB)" at bounding box center [305, 214] width 164 height 15
click at [377, 213] on link at bounding box center [379, 214] width 4 height 5
click at [186, 57] on link at bounding box center [189, 60] width 15 height 15
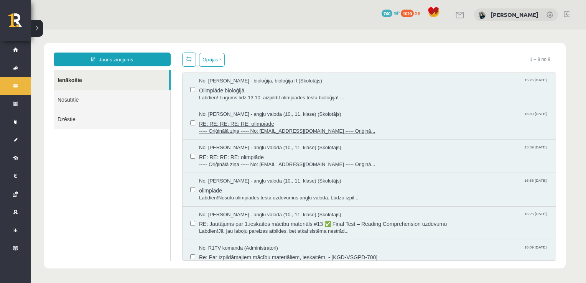
click at [215, 128] on span "----- Oriģinālā ziņa ----- No: alla.bautre@gmail.com ----- Oriģinā..." at bounding box center [373, 131] width 349 height 7
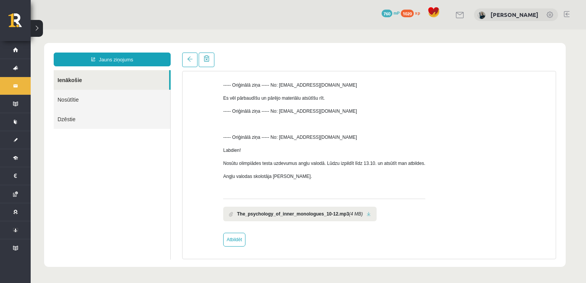
click at [366, 212] on link at bounding box center [368, 214] width 4 height 5
click at [186, 58] on link at bounding box center [189, 60] width 15 height 15
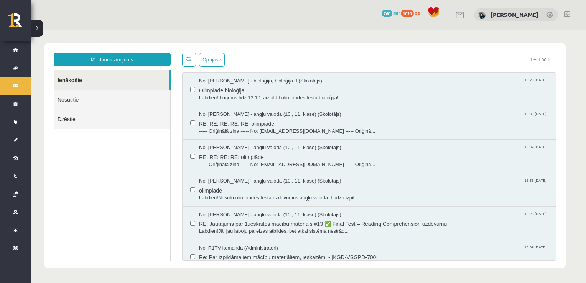
click at [238, 90] on span "Olimpiāde bioloģijā" at bounding box center [373, 90] width 349 height 10
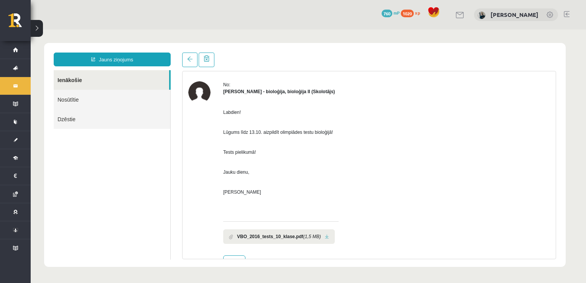
scroll to position [47, 0]
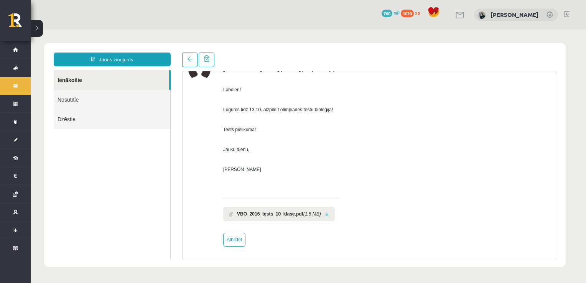
click at [319, 212] on li "VBO_2016_tests_10_klase.pdf (1,5 MB)" at bounding box center [279, 214] width 112 height 15
click at [325, 213] on link at bounding box center [327, 214] width 4 height 5
click at [187, 61] on span at bounding box center [189, 58] width 5 height 5
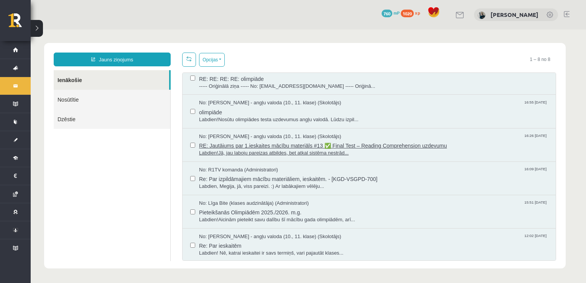
scroll to position [0, 0]
click at [86, 70] on link "Ienākošie" at bounding box center [111, 80] width 115 height 20
click at [214, 250] on span "Labdien! Nē, katrai ieskaitei ir savs termiņš, vari pajautāt klases..." at bounding box center [373, 253] width 349 height 7
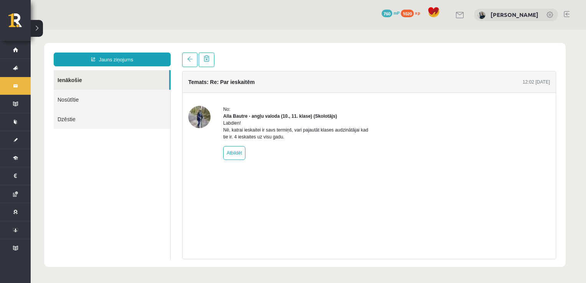
click at [204, 67] on div "Temats: Re: Par ieskaitēm 12:02 10/09/2025 No: Alla Bautre - angļu valoda (10.,…" at bounding box center [368, 156] width 385 height 207
click at [205, 61] on span at bounding box center [207, 58] width 6 height 7
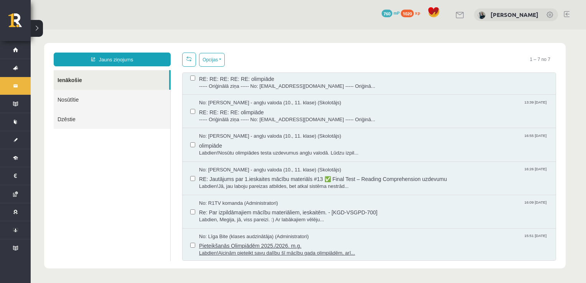
click at [236, 242] on span "Pieteikšanās Olimpiādēm 2025./2026. m.g." at bounding box center [373, 245] width 349 height 10
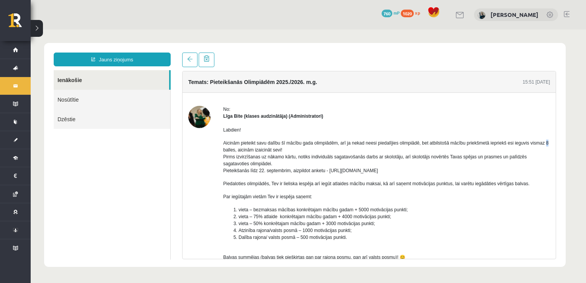
drag, startPoint x: 220, startPoint y: 151, endPoint x: 225, endPoint y: 151, distance: 5.0
click at [225, 151] on div "No: Līga Bite (klases audzinātāja) (Administratori) Labdien! Aicinām pieteikt s…" at bounding box center [368, 219] width 361 height 227
click at [225, 151] on p "Aicinām pieteikt savu dalību šī mācību gada olimpiādēm, arī ja nekad neesi pied…" at bounding box center [386, 157] width 327 height 34
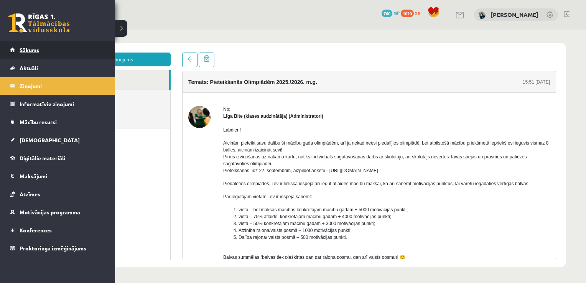
click at [22, 46] on link "Sākums" at bounding box center [57, 50] width 95 height 18
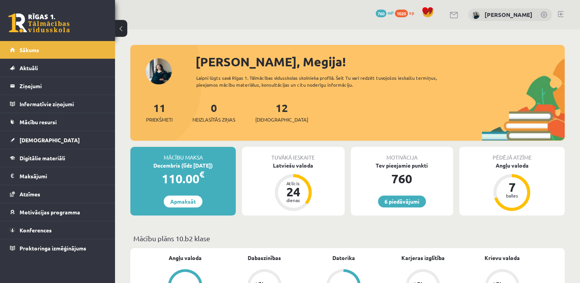
scroll to position [38, 0]
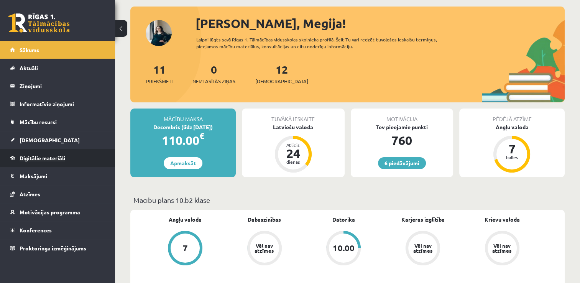
click at [40, 151] on link "Digitālie materiāli" at bounding box center [57, 158] width 95 height 18
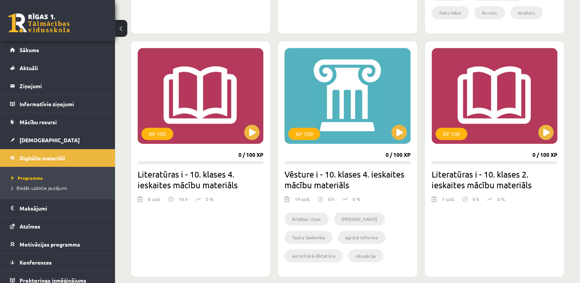
scroll to position [422, 0]
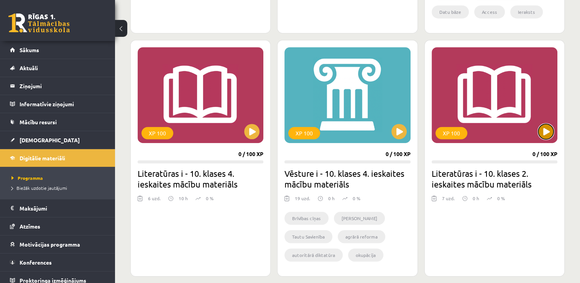
click at [550, 130] on button at bounding box center [545, 131] width 15 height 15
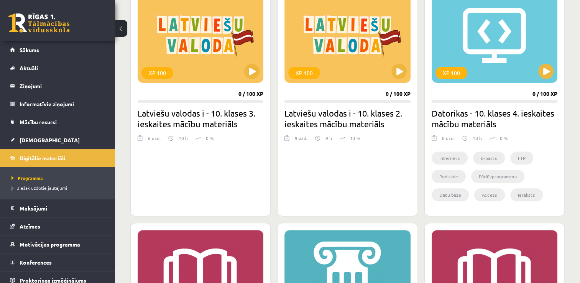
scroll to position [230, 0]
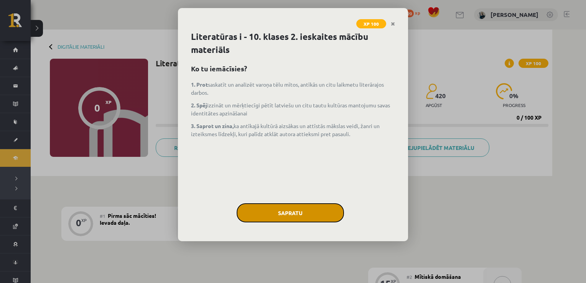
click at [328, 208] on button "Sapratu" at bounding box center [289, 212] width 107 height 19
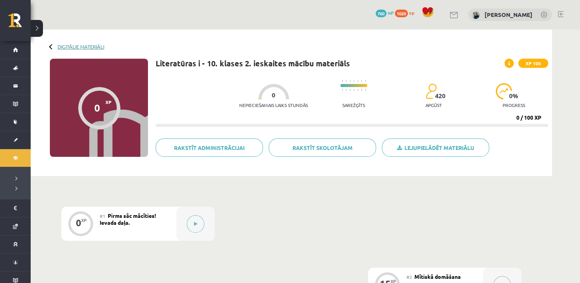
click at [89, 46] on link "Digitālie materiāli" at bounding box center [80, 47] width 47 height 6
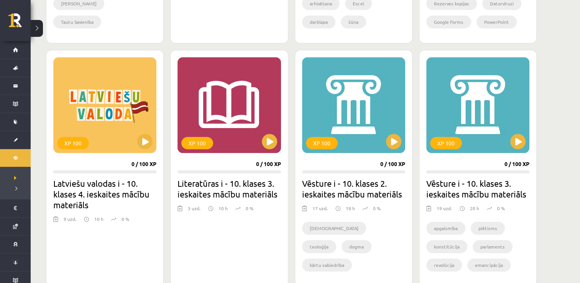
scroll to position [652, 0]
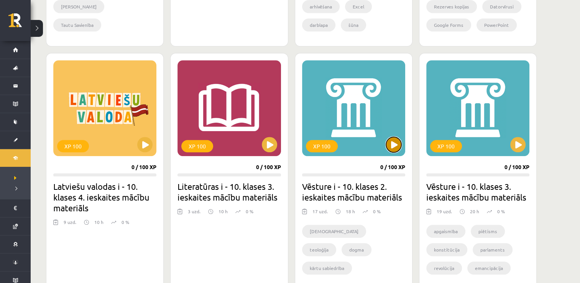
click at [390, 143] on button at bounding box center [393, 144] width 15 height 15
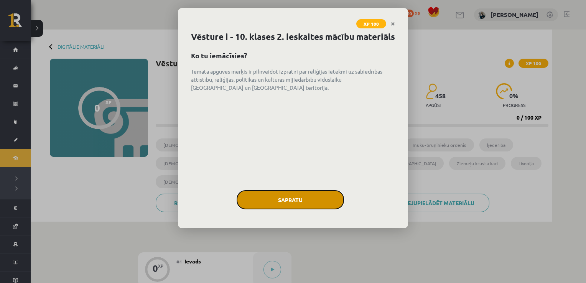
click at [339, 209] on button "Sapratu" at bounding box center [289, 199] width 107 height 19
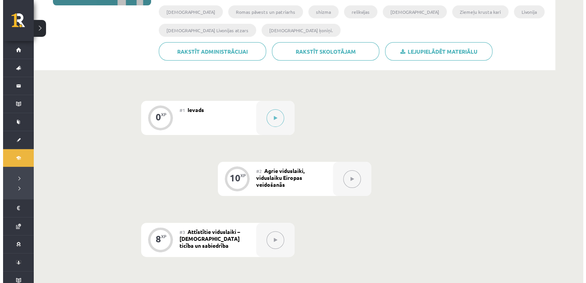
scroll to position [153, 0]
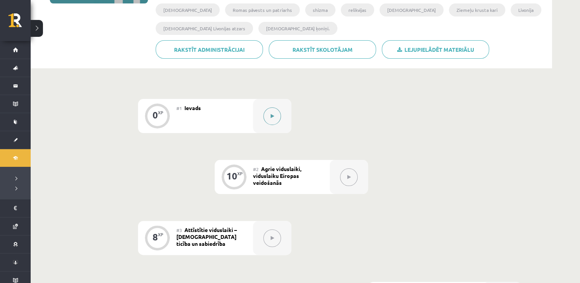
click at [269, 117] on button at bounding box center [272, 116] width 18 height 18
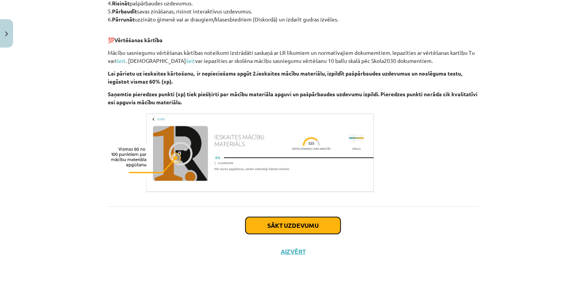
click at [295, 225] on button "Sākt uzdevumu" at bounding box center [292, 225] width 95 height 17
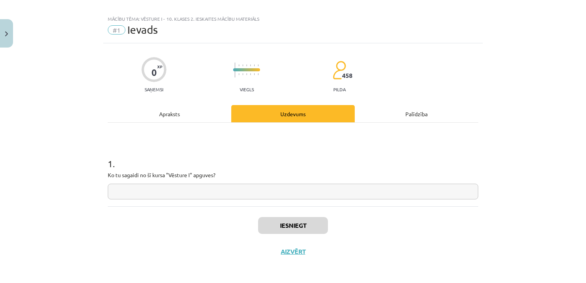
click at [282, 191] on input "text" at bounding box center [293, 192] width 370 height 16
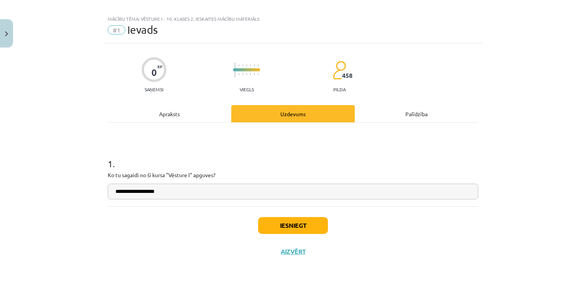
type input "**********"
click at [302, 229] on button "Iesniegt" at bounding box center [293, 225] width 70 height 17
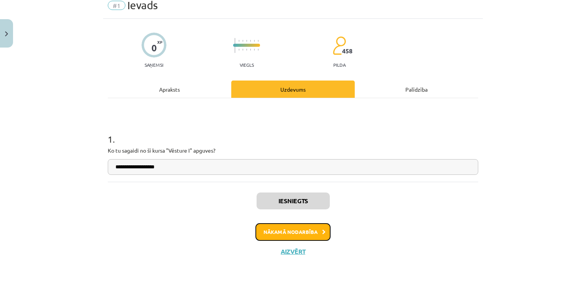
click at [283, 235] on button "Nākamā nodarbība" at bounding box center [292, 232] width 75 height 18
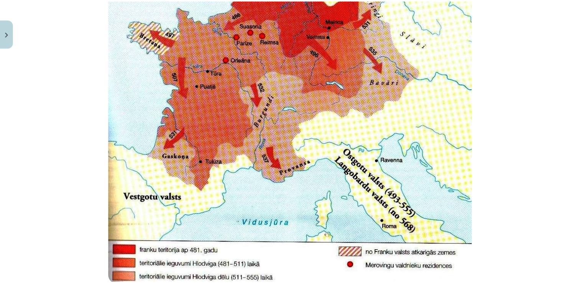
scroll to position [1936, 0]
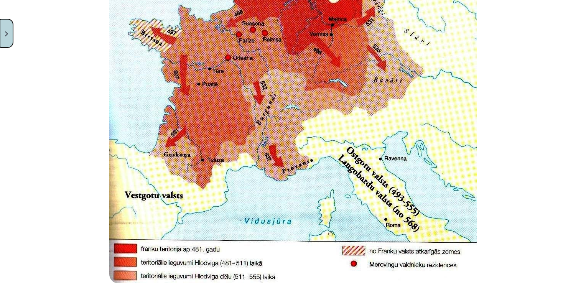
click at [9, 18] on div "Mācību tēma: Vēsture i - 10. klases 2. ieskaites mācību materiāls #2 Agrie vidu…" at bounding box center [293, 141] width 586 height 283
click at [8, 56] on div "Mācību tēma: Vēsture i - 10. klases 2. ieskaites mācību materiāls #2 Agrie vidu…" at bounding box center [293, 141] width 586 height 283
drag, startPoint x: 2, startPoint y: 41, endPoint x: 3, endPoint y: 38, distance: 3.9
click at [2, 39] on button "Close" at bounding box center [6, 33] width 13 height 28
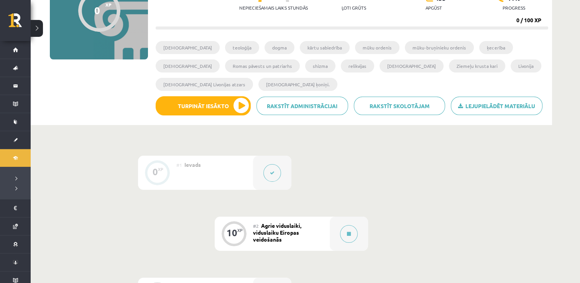
scroll to position [0, 0]
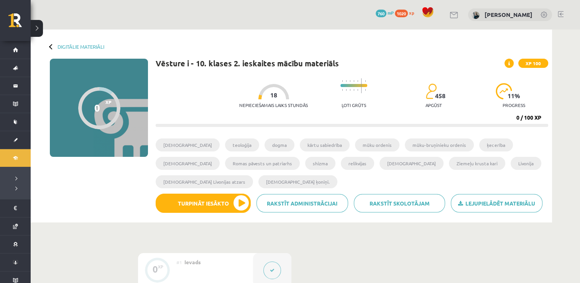
click at [86, 53] on div "Digitālie materiāli 0 XP XP 100 0 / 100 XP Vēsture i - 10. klases 2. ieskaites …" at bounding box center [291, 126] width 521 height 193
click at [81, 46] on link "Digitālie materiāli" at bounding box center [80, 47] width 47 height 6
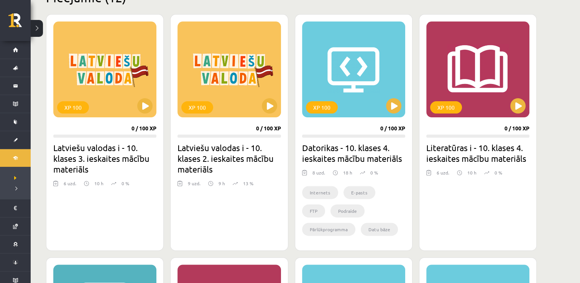
scroll to position [268, 0]
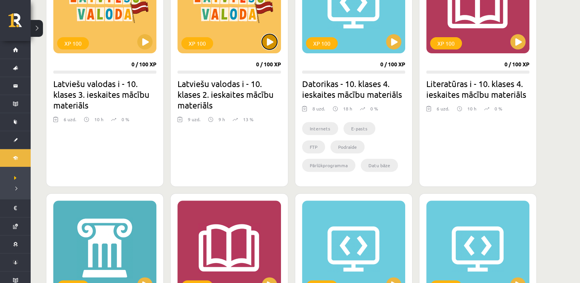
click at [271, 36] on button at bounding box center [269, 41] width 15 height 15
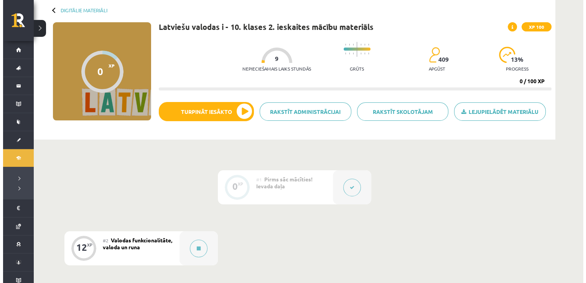
scroll to position [77, 0]
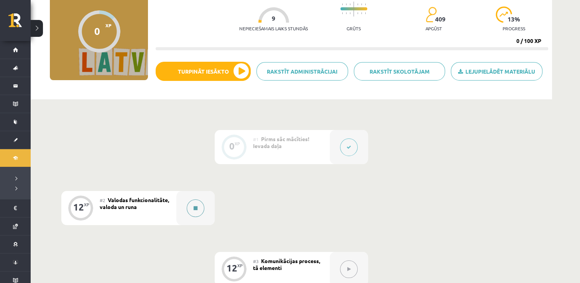
click at [202, 211] on button at bounding box center [196, 208] width 18 height 18
